Goal: Information Seeking & Learning: Check status

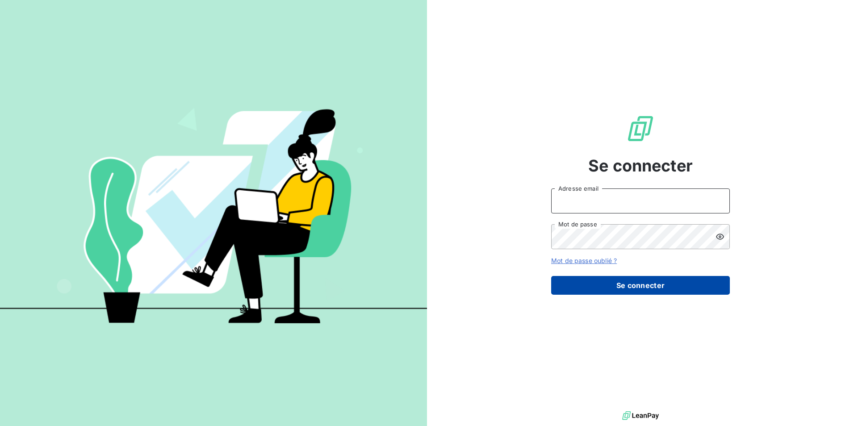
type input "[EMAIL_ADDRESS][DOMAIN_NAME]"
click at [641, 283] on button "Se connecter" at bounding box center [640, 285] width 179 height 19
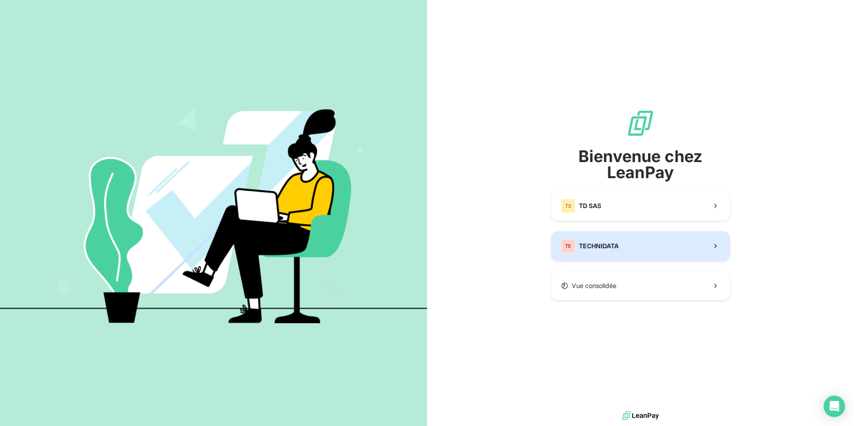
click at [628, 248] on button "TE TECHNIDATA" at bounding box center [640, 245] width 179 height 29
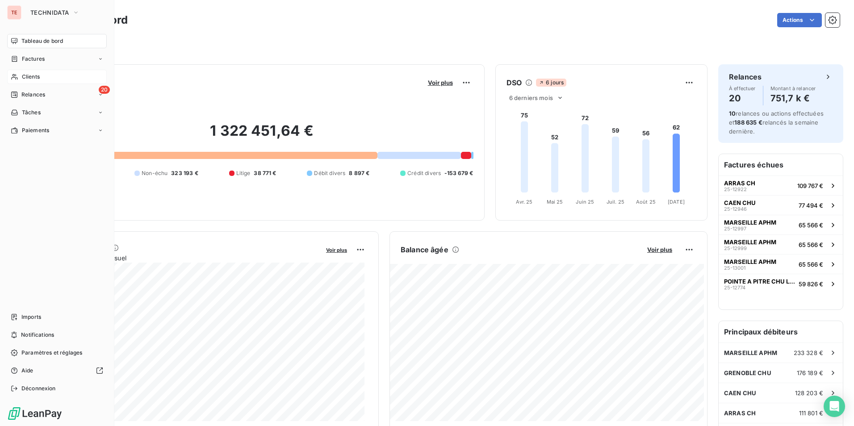
click at [55, 73] on div "Clients" at bounding box center [57, 77] width 100 height 14
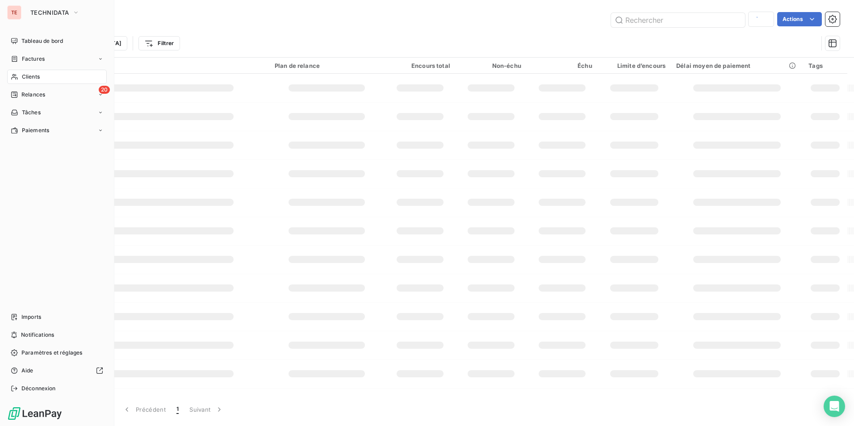
click at [41, 75] on div "Clients" at bounding box center [57, 77] width 100 height 14
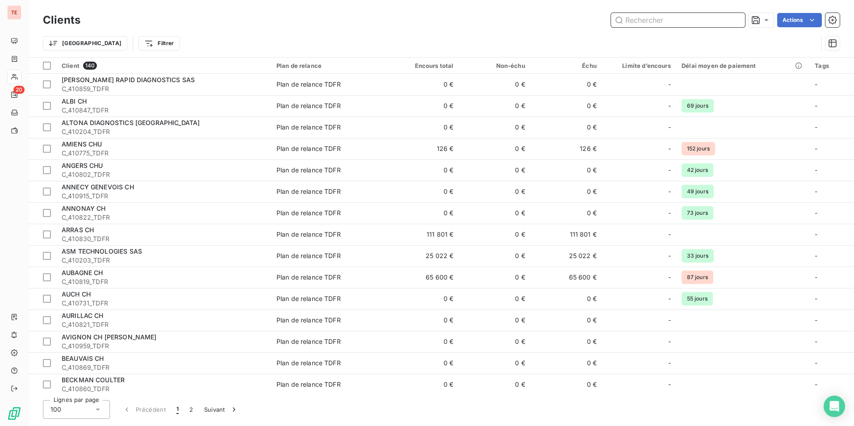
click at [637, 20] on input "text" at bounding box center [678, 20] width 134 height 14
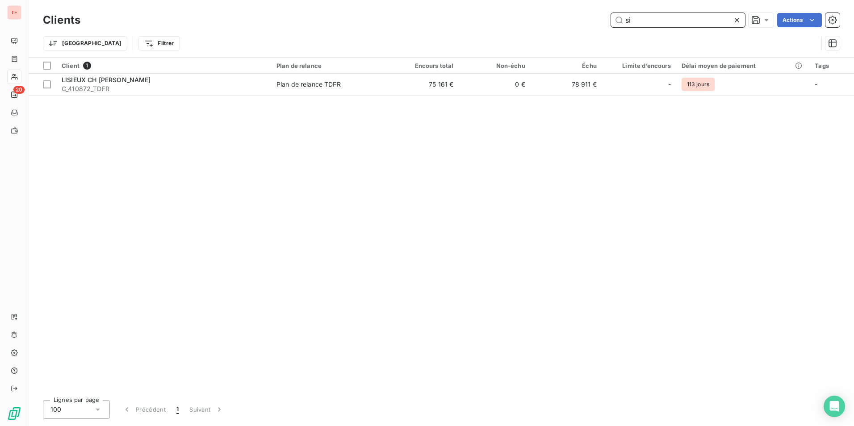
type input "s"
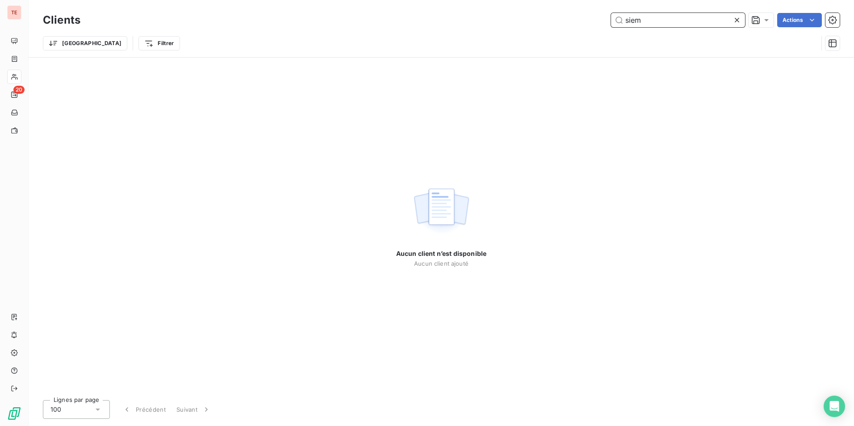
type input "siem"
drag, startPoint x: 650, startPoint y: 19, endPoint x: 597, endPoint y: 18, distance: 52.2
click at [606, 18] on div "siem Actions" at bounding box center [465, 20] width 748 height 14
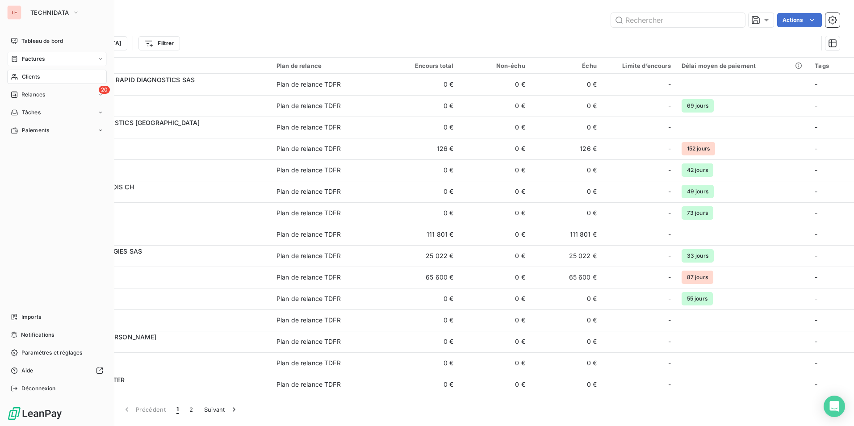
click at [38, 63] on div "Factures" at bounding box center [57, 59] width 100 height 14
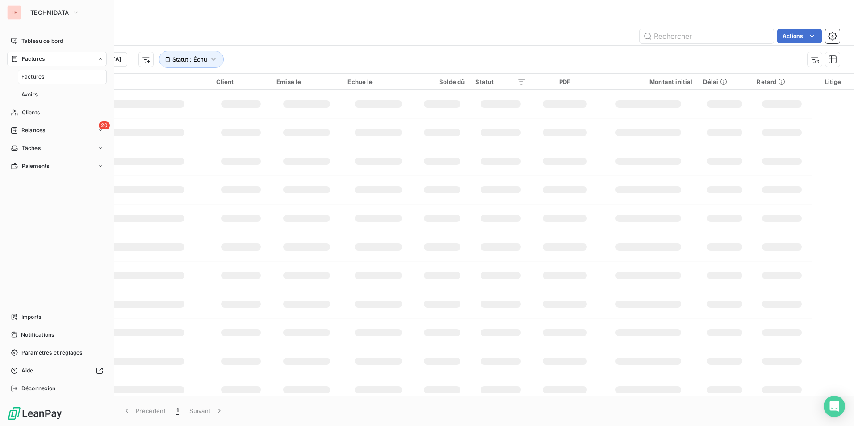
click at [37, 78] on span "Factures" at bounding box center [32, 77] width 23 height 8
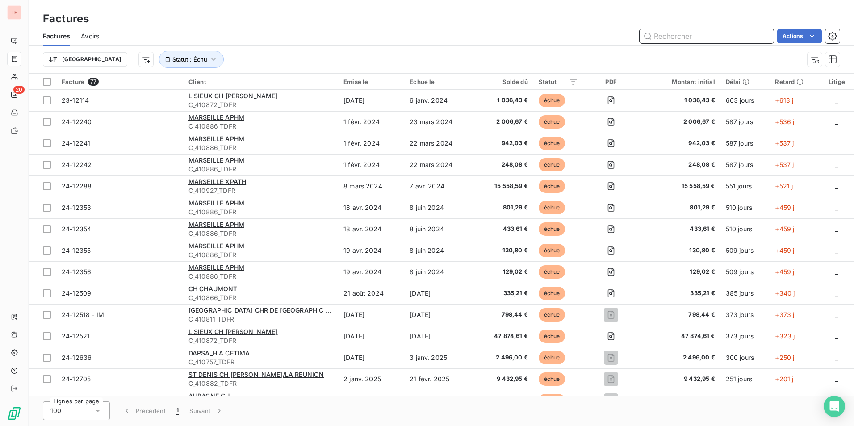
click at [667, 39] on input "text" at bounding box center [706, 36] width 134 height 14
paste input "25-13016"
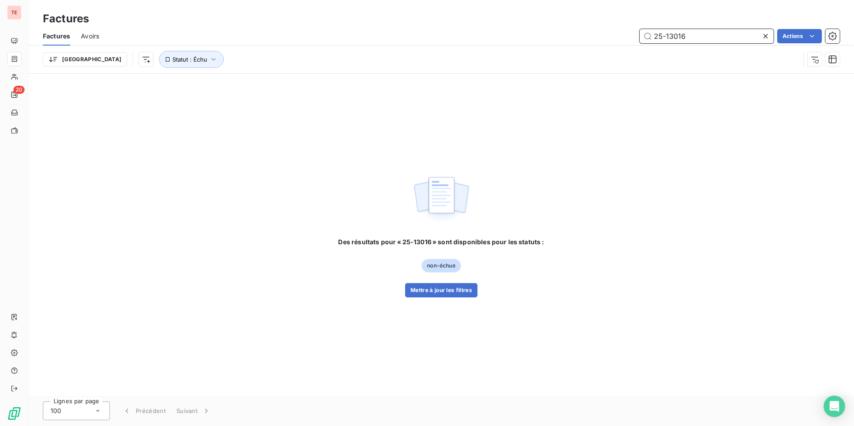
click at [670, 38] on input "25-13016" at bounding box center [706, 36] width 134 height 14
click at [666, 37] on input "25-13016" at bounding box center [706, 36] width 134 height 14
type input "25-13016"
click at [172, 56] on span "Statut : Échu" at bounding box center [189, 59] width 35 height 7
click at [254, 79] on div "échue" at bounding box center [279, 82] width 129 height 19
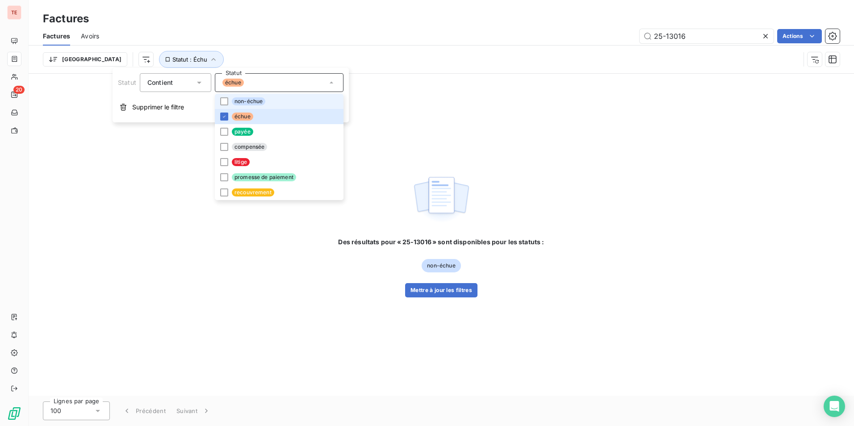
click at [258, 99] on span "non-échue" at bounding box center [248, 101] width 33 height 8
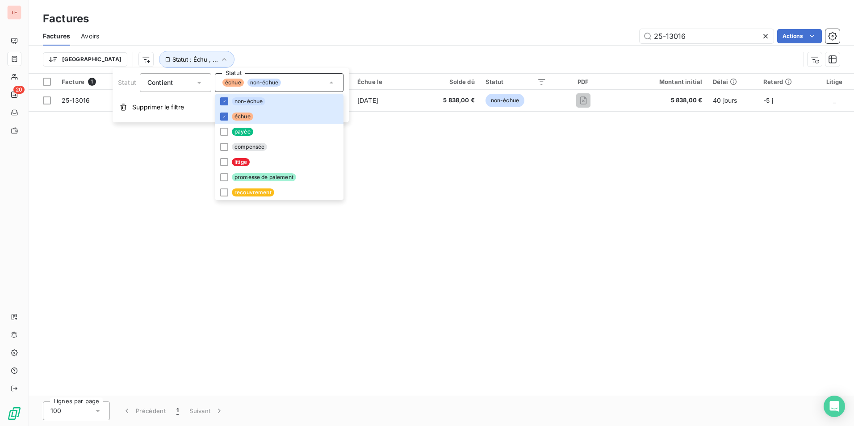
click at [417, 205] on div "Facture 1 Client Émise le Échue le Solde dû Statut PDF Montant initial Délai Re…" at bounding box center [441, 235] width 825 height 322
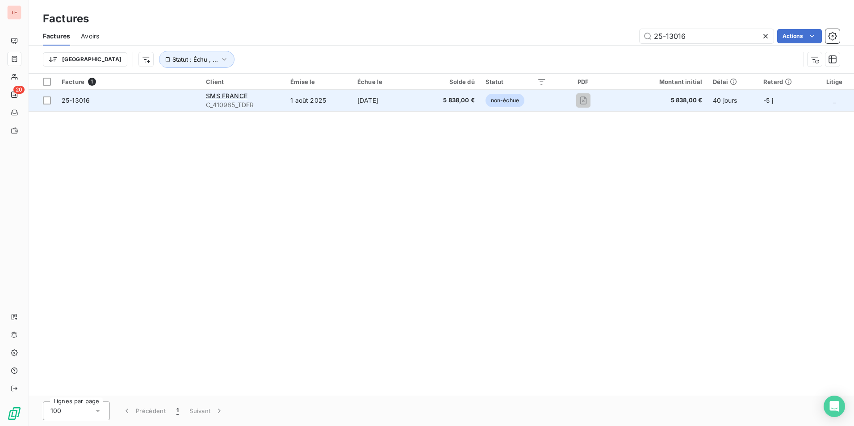
click at [287, 103] on td "1 août 2025" at bounding box center [318, 100] width 67 height 21
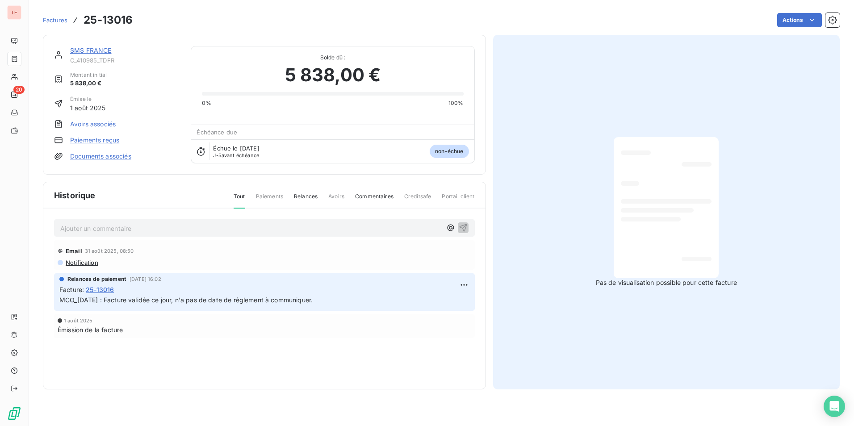
click at [317, 195] on span "Relances" at bounding box center [306, 199] width 24 height 15
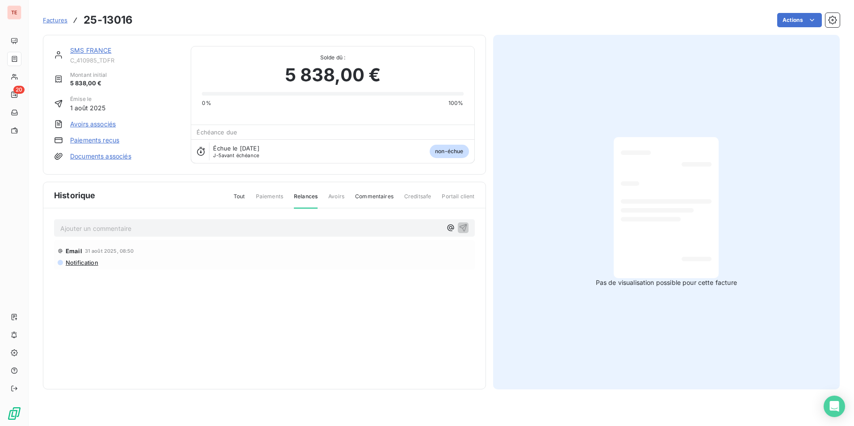
click at [253, 196] on div "Tout Paiements Relances Avoirs Commentaires Creditsafe Portail client" at bounding box center [349, 199] width 252 height 15
click at [243, 196] on span "Tout" at bounding box center [239, 199] width 12 height 15
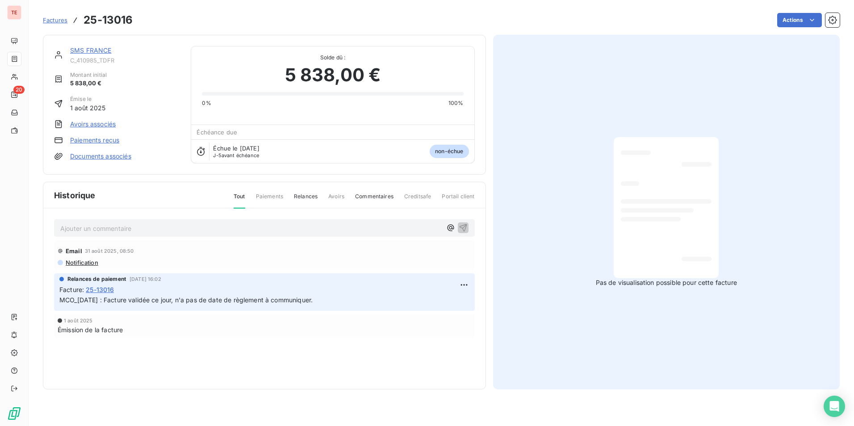
click at [102, 51] on link "SMS FRANCE" at bounding box center [91, 50] width 42 height 8
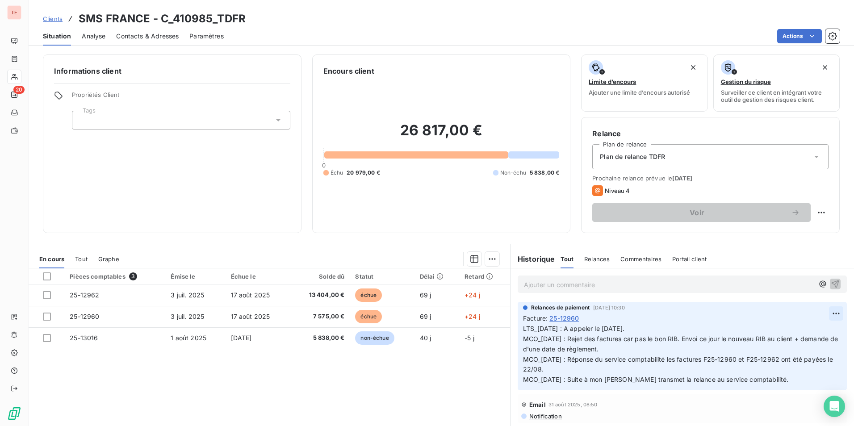
click at [821, 309] on html "TE 20 Clients SMS FRANCE - C_410985_TDFR Situation Analyse Contacts & Adresses …" at bounding box center [427, 213] width 854 height 426
click at [810, 331] on div "Editer" at bounding box center [801, 333] width 50 height 14
click at [591, 322] on div "Facture : 25-12960" at bounding box center [682, 317] width 318 height 9
drag, startPoint x: 575, startPoint y: 359, endPoint x: 585, endPoint y: 352, distance: 11.8
click at [575, 358] on span "LTS_08/09/25 : A appeler le 01/10/25. MCO_02/09/25 : Rejet des factures car pas…" at bounding box center [676, 354] width 307 height 58
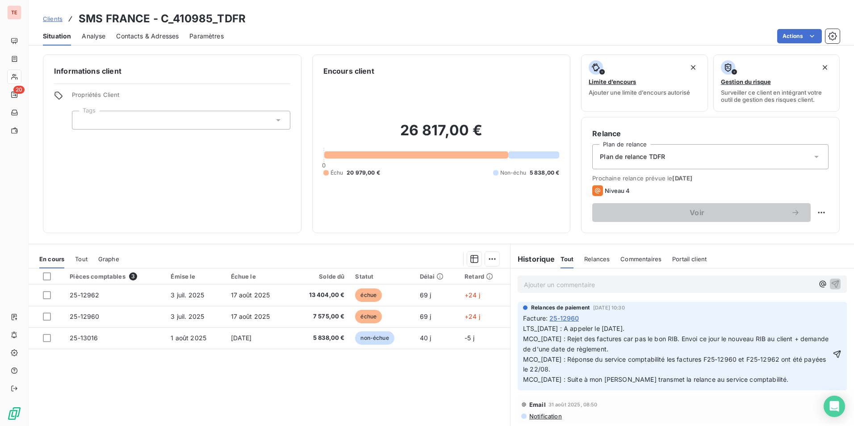
click at [589, 342] on span "LTS_08/09/25 : A appeler le 01/10/25. MCO_02/09/25 : Rejet des factures car pas…" at bounding box center [676, 354] width 307 height 58
click at [518, 330] on div "Relances de paiement 8 sept. 2025, 10:30 Facture : 25-12960 LTS_08/09/25 : A ap…" at bounding box center [681, 346] width 329 height 88
drag, startPoint x: 519, startPoint y: 330, endPoint x: 523, endPoint y: 333, distance: 5.2
click at [523, 330] on span "LTS_08/09/25 : A appeler le 01/10/25. MCO_02/09/25 : Rejet des factures car pas…" at bounding box center [676, 354] width 307 height 58
click at [517, 327] on div "Relances de paiement 8 sept. 2025, 10:30 Facture : 25-12960 LTS_08/09/25 : A ap…" at bounding box center [681, 346] width 329 height 88
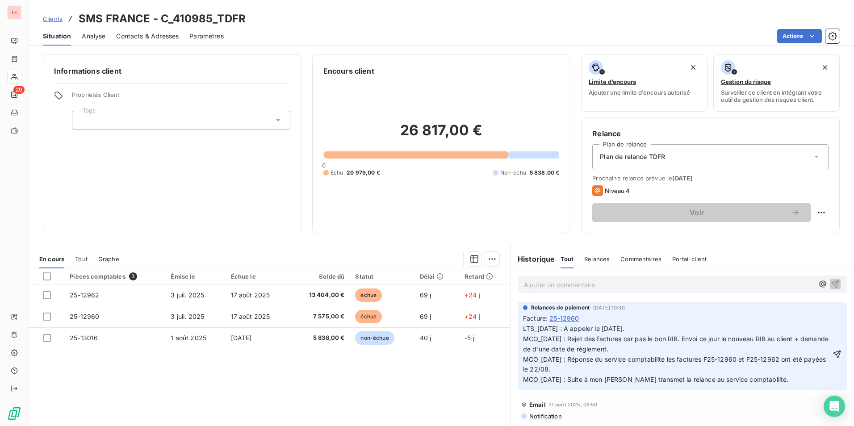
click at [518, 327] on div "Relances de paiement 8 sept. 2025, 10:30 Facture : 25-12960 LTS_08/09/25 : A ap…" at bounding box center [681, 346] width 329 height 88
click at [523, 328] on span "LTS_08/09/25 : A appeler le 01/10/25. MCO_02/09/25 : Rejet des factures car pas…" at bounding box center [676, 354] width 307 height 58
click at [821, 316] on html "TE 20 Clients SMS FRANCE - C_410985_TDFR Situation Analyse Contacts & Adresses …" at bounding box center [427, 213] width 854 height 426
click at [804, 333] on div "Editer" at bounding box center [801, 333] width 50 height 14
click at [523, 329] on span "LTS_08/09/25 : A appeler le 01/10/25. MCO_02/09/25 : Rejet des factures car pas…" at bounding box center [676, 354] width 307 height 58
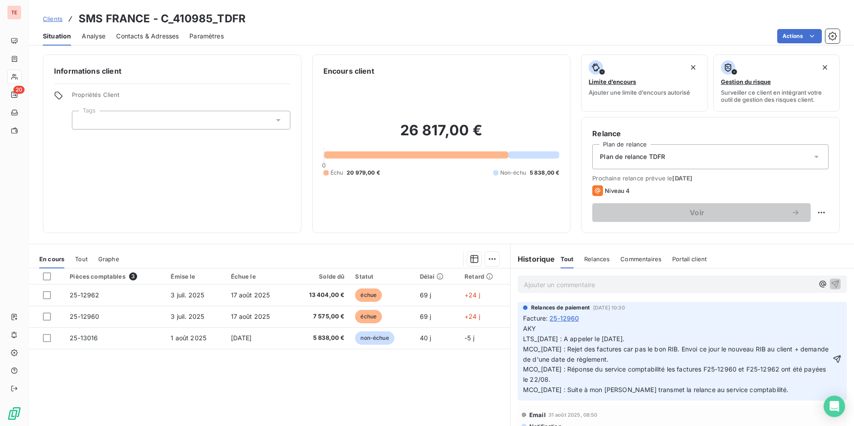
click at [547, 332] on p "AKY LTS_08/09/25 : A appeler le 01/10/25. MCO_02/09/25 : Rejet des factures car…" at bounding box center [677, 359] width 308 height 71
click at [593, 331] on span "AKY_10/09/25 : Factures payé LTS_08/09/25 : A appeler le 01/10/25. MCO_02/09/25…" at bounding box center [676, 359] width 307 height 69
click at [632, 331] on p "AKY_10/09/25 : Facture payé LTS_08/09/25 : A appeler le 01/10/25. MCO_02/09/25 …" at bounding box center [677, 359] width 308 height 71
click at [762, 333] on p "AKY_10/09/25 : Facture payée sur ancien RIB. Renvoi par mail du nouveau RIB LTS…" at bounding box center [677, 359] width 308 height 71
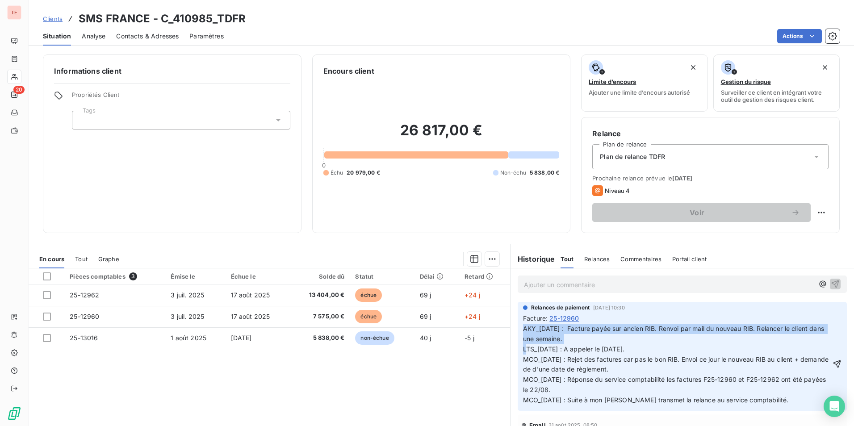
drag, startPoint x: 579, startPoint y: 334, endPoint x: 517, endPoint y: 329, distance: 61.4
click at [517, 329] on div "Relances de paiement 8 sept. 2025, 10:30 Facture : 25-12960 AKY_10/09/25 : Fact…" at bounding box center [681, 356] width 329 height 109
copy span "AKY_10/09/25 : Facture payée sur ancien RIB. Renvoi par mail du nouveau RIB. Re…"
click at [586, 336] on p "AKY_10/09/25 : Facture payée sur ancien RIB. Renvoi par mail du nouveau RIB. Re…" at bounding box center [677, 365] width 308 height 82
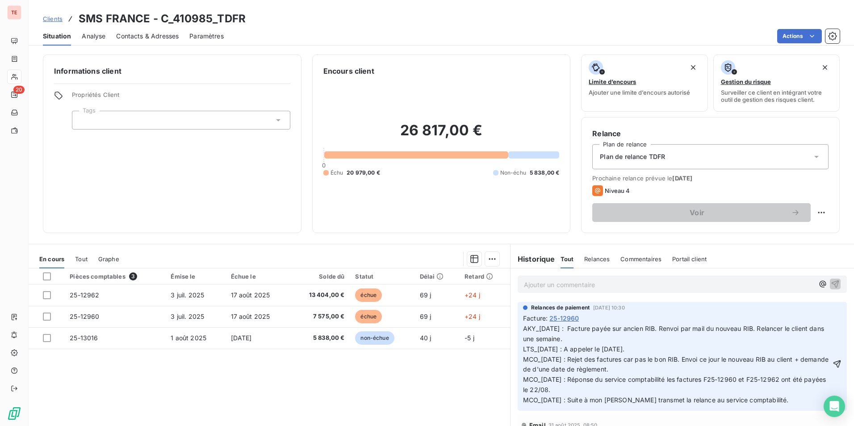
click at [572, 327] on span "AKY_10/09/25 : Facture payée sur ancien RIB. Renvoi par mail du nouveau RIB. Re…" at bounding box center [676, 364] width 307 height 79
click at [661, 329] on span "AKY_10/09/25 : Le client indique que la facture payée sur ancien RIB. Renvoi pa…" at bounding box center [676, 364] width 307 height 79
click at [675, 329] on span "AKY_10/09/25 : Le client indique que la facture a payée sur ancien RIB. Renvoi …" at bounding box center [677, 364] width 308 height 79
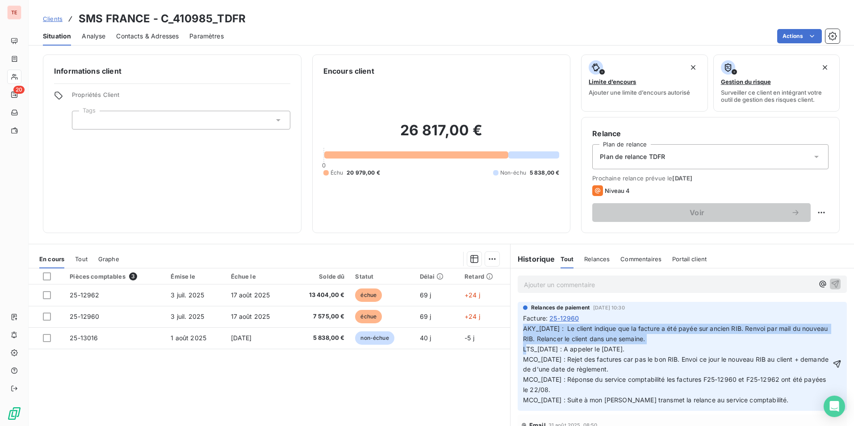
drag, startPoint x: 675, startPoint y: 334, endPoint x: 509, endPoint y: 329, distance: 166.1
click at [510, 329] on div "Relances de paiement 8 sept. 2025, 10:30 Facture : 25-12960 AKY_10/09/25 : Le c…" at bounding box center [681, 356] width 343 height 112
copy span "AKY_10/09/25 : Le client indique que la facture a été payée sur ancien RIB. Ren…"
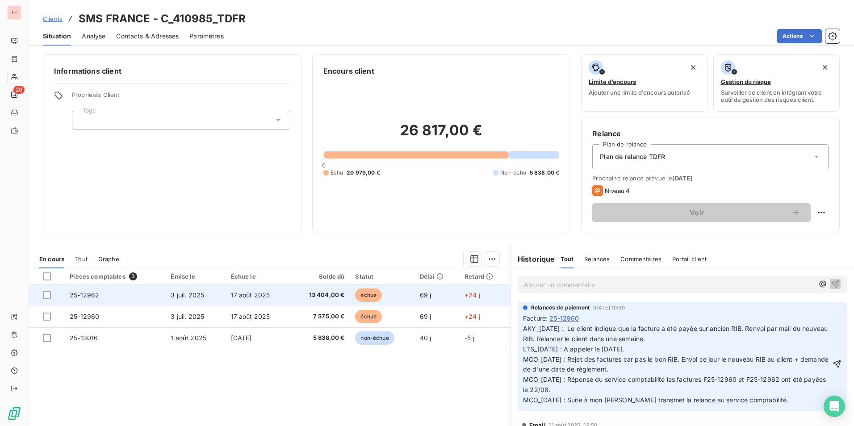
click at [145, 300] on td "25-12962" at bounding box center [114, 294] width 101 height 21
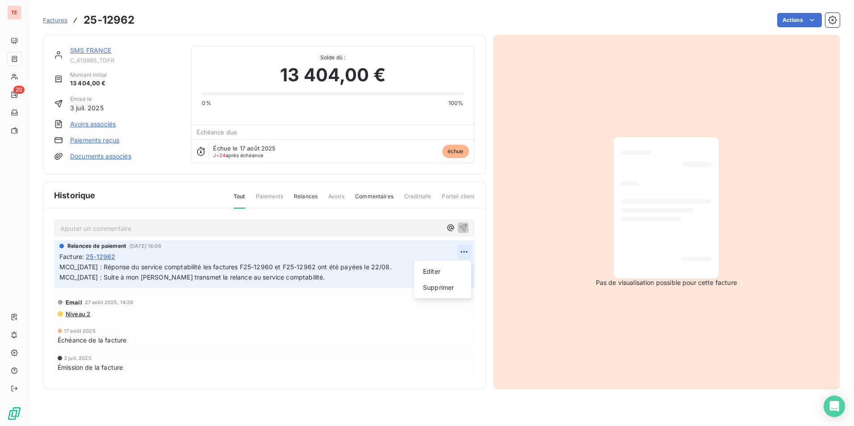
click at [465, 253] on html "TE 20 Factures 25-12962 Actions SMS FRANCE C_410985_TDFR Montant initial 13 404…" at bounding box center [427, 213] width 854 height 426
click at [450, 266] on div "Editer" at bounding box center [442, 271] width 50 height 14
click at [61, 265] on span "MCO_28/08/25 : Réponse du service comptabilité les factures F25-12960 et F25-12…" at bounding box center [225, 272] width 332 height 18
click at [77, 263] on p "MCO_28/08/25 : Réponse du service comptabilité les factures F25-12960 et F25-12…" at bounding box center [257, 272] width 397 height 21
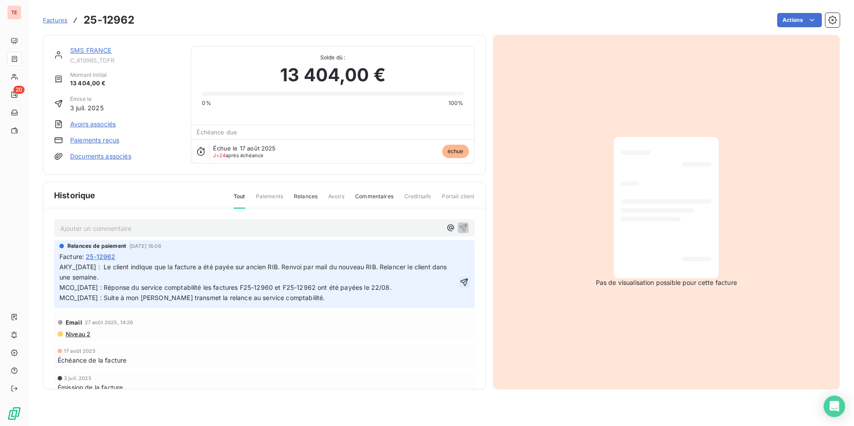
click at [461, 284] on icon "button" at bounding box center [463, 282] width 9 height 9
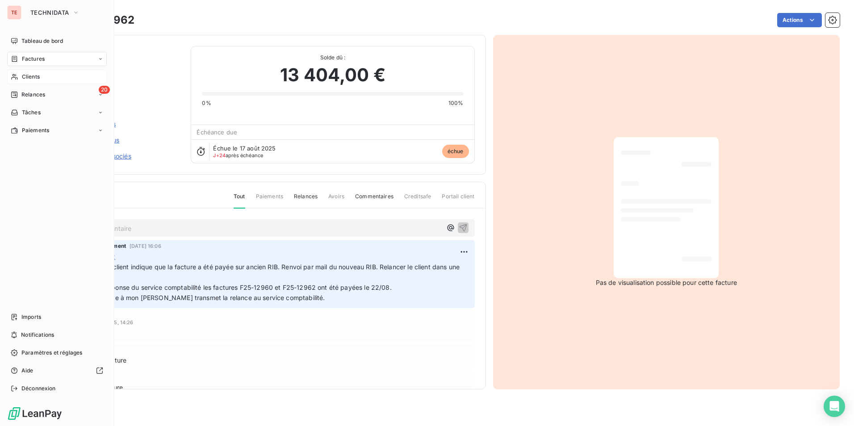
click at [46, 73] on div "Clients" at bounding box center [57, 77] width 100 height 14
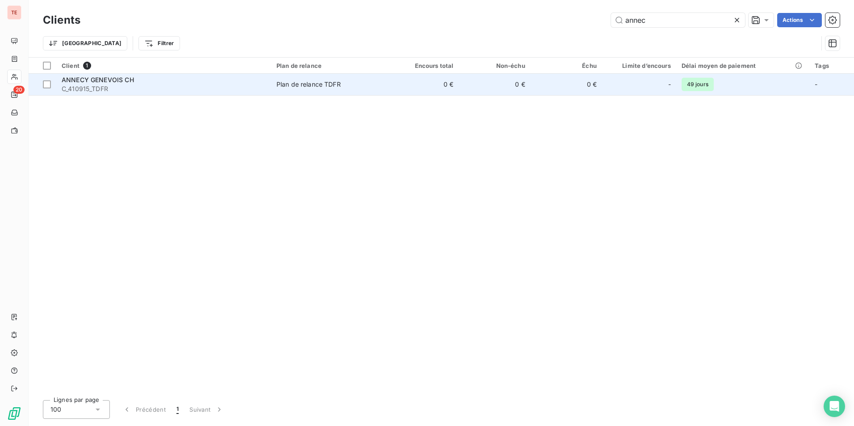
type input "annec"
click at [144, 77] on div "ANNECY GENEVOIS CH" at bounding box center [164, 79] width 204 height 9
